Goal: Task Accomplishment & Management: Manage account settings

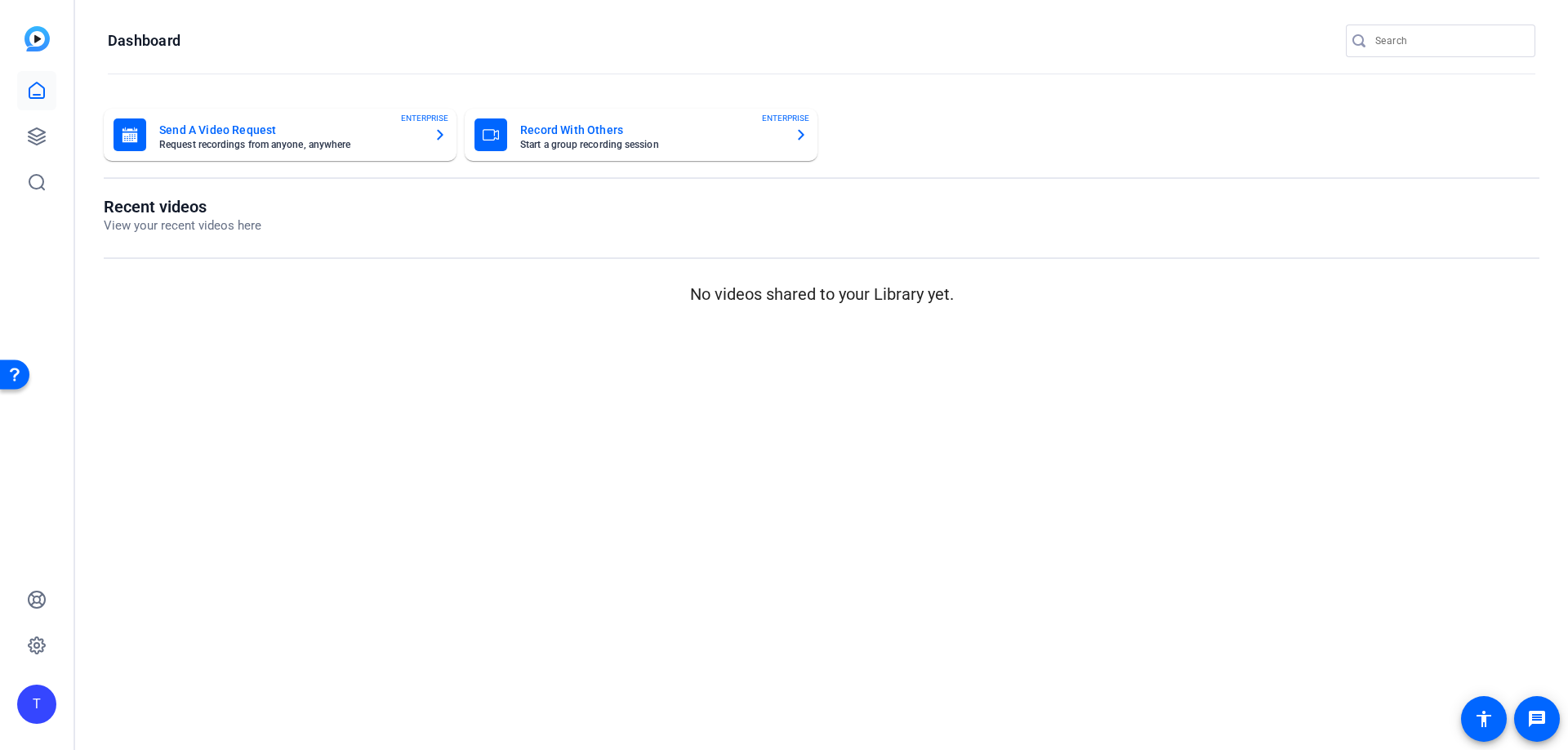
click at [43, 693] on div "T" at bounding box center [37, 705] width 39 height 39
click at [205, 685] on mat-icon "logout" at bounding box center [197, 690] width 19 height 19
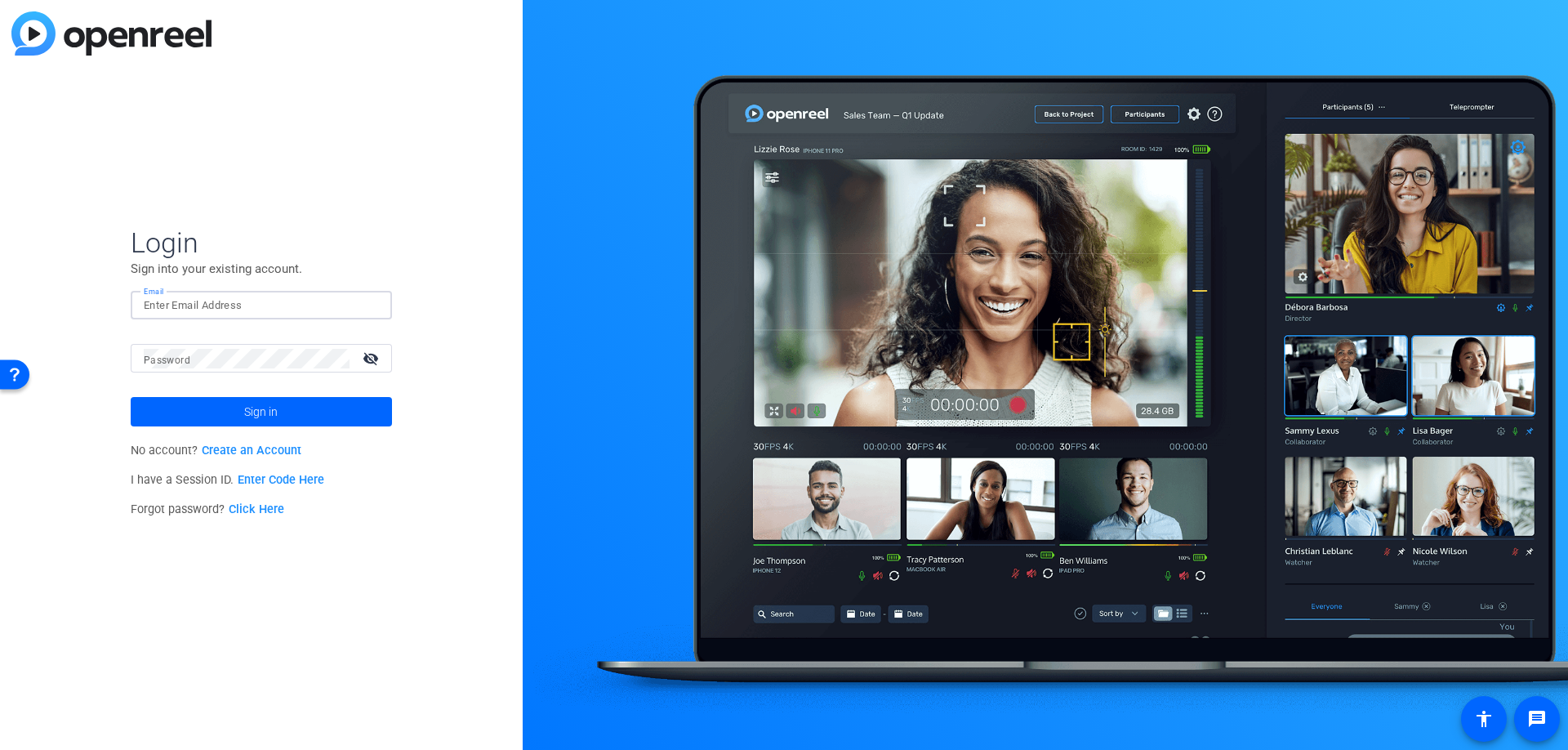
click at [260, 303] on input "Email" at bounding box center [261, 305] width 235 height 19
type input "[EMAIL_ADDRESS][DOMAIN_NAME]"
click at [376, 357] on mat-icon "visibility_off" at bounding box center [373, 359] width 39 height 24
click at [312, 294] on div "[EMAIL_ADDRESS][DOMAIN_NAME]" at bounding box center [261, 305] width 235 height 29
click at [311, 297] on input "[EMAIL_ADDRESS][DOMAIN_NAME]" at bounding box center [261, 305] width 235 height 19
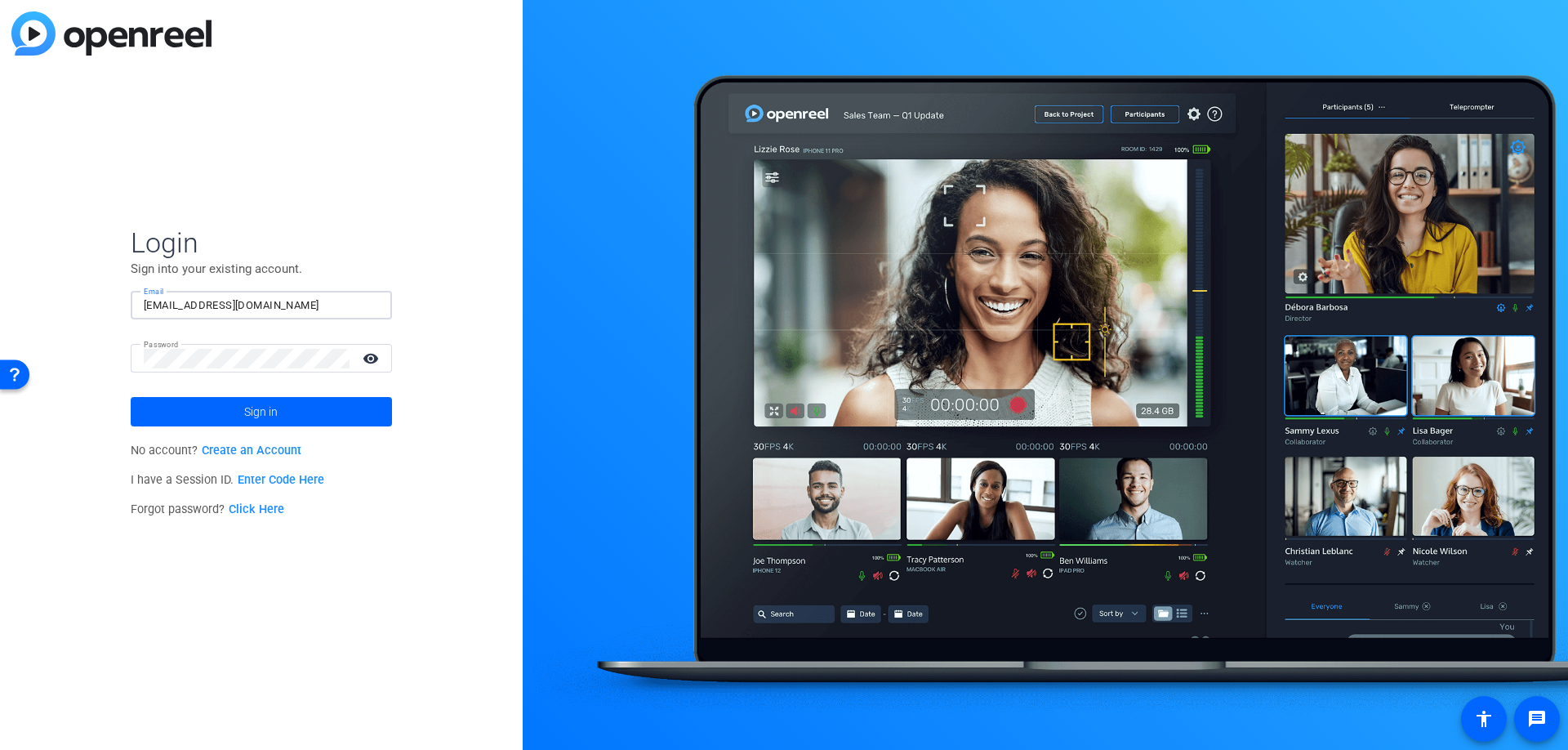
click at [311, 297] on input "[EMAIL_ADDRESS][DOMAIN_NAME]" at bounding box center [261, 305] width 235 height 19
